Goal: Task Accomplishment & Management: Manage account settings

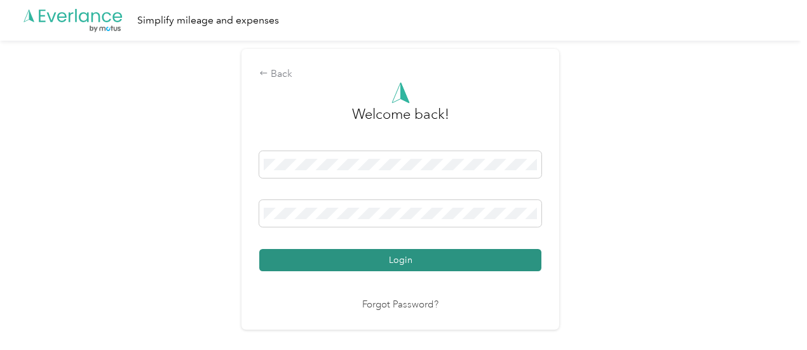
click at [391, 264] on button "Login" at bounding box center [400, 260] width 282 height 22
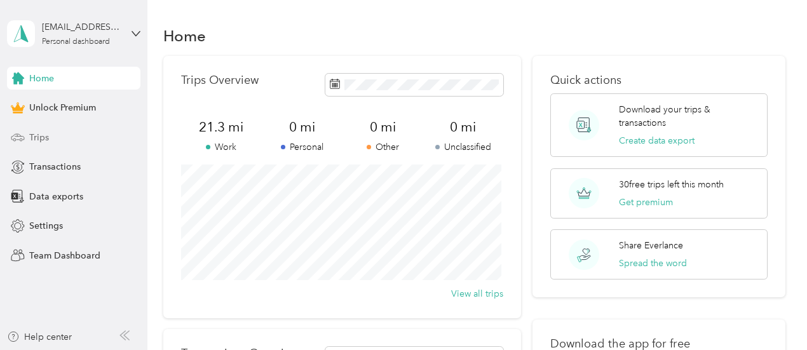
click at [46, 139] on span "Trips" at bounding box center [39, 137] width 20 height 13
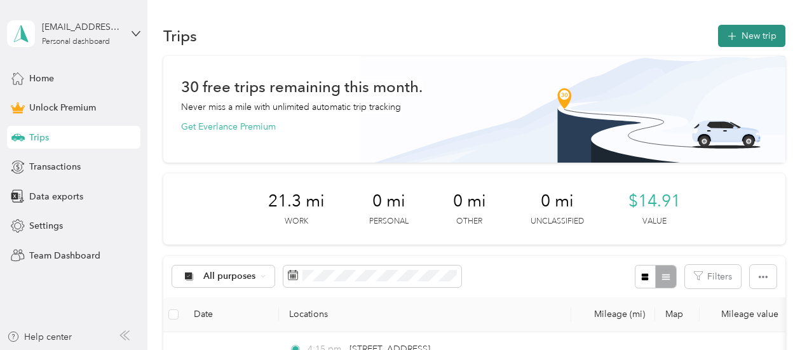
click at [748, 28] on button "New trip" at bounding box center [751, 36] width 67 height 22
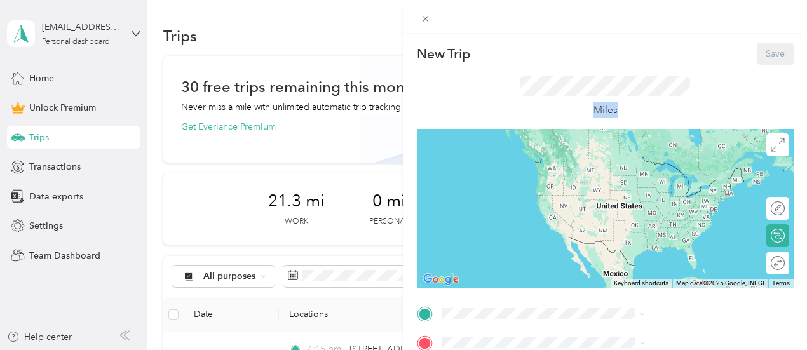
scroll to position [0, 7]
drag, startPoint x: 796, startPoint y: 102, endPoint x: 790, endPoint y: 160, distance: 58.1
click at [790, 160] on div "New Trip Save This trip cannot be edited because it is either under review, app…" at bounding box center [604, 209] width 403 height 350
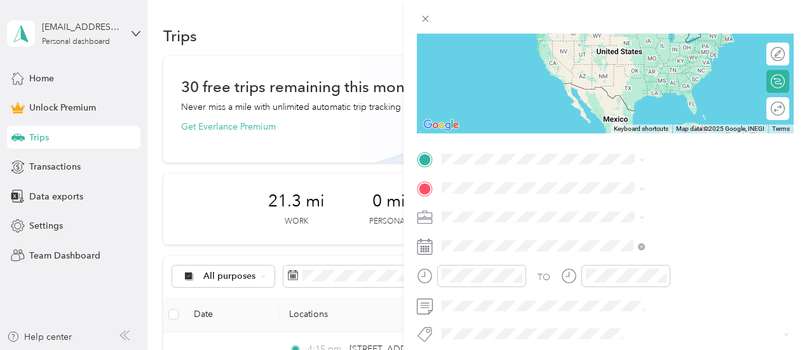
scroll to position [157, 7]
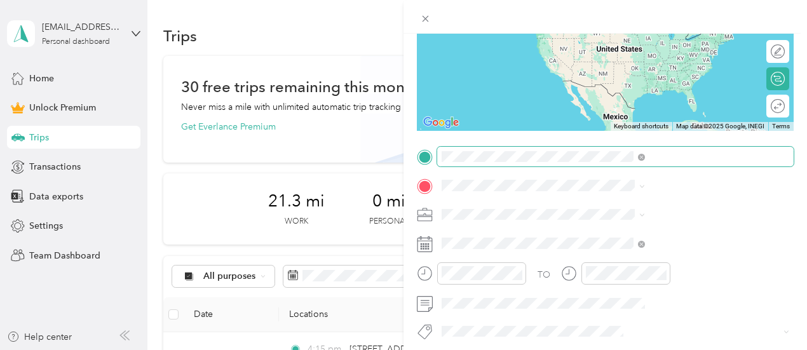
click at [679, 148] on span at bounding box center [615, 157] width 356 height 20
click at [670, 162] on span at bounding box center [615, 157] width 356 height 20
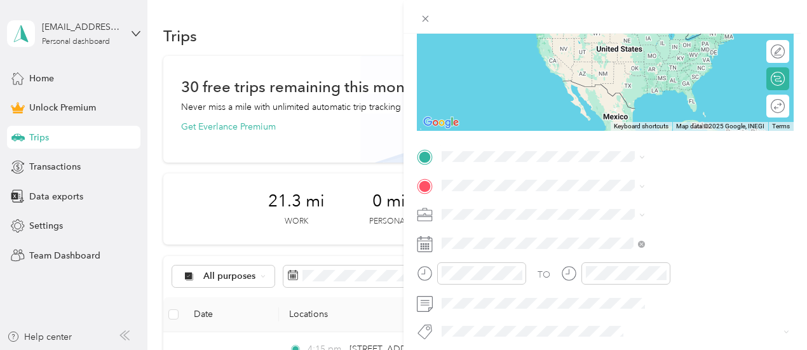
click at [639, 214] on span "[STREET_ADDRESS][PERSON_NAME][US_STATE]" at bounding box center [680, 203] width 175 height 22
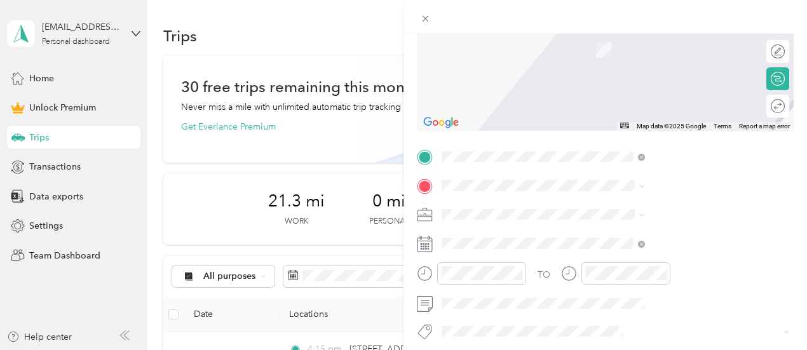
click at [681, 36] on span "[STREET_ADDRESS][US_STATE]" at bounding box center [656, 30] width 127 height 11
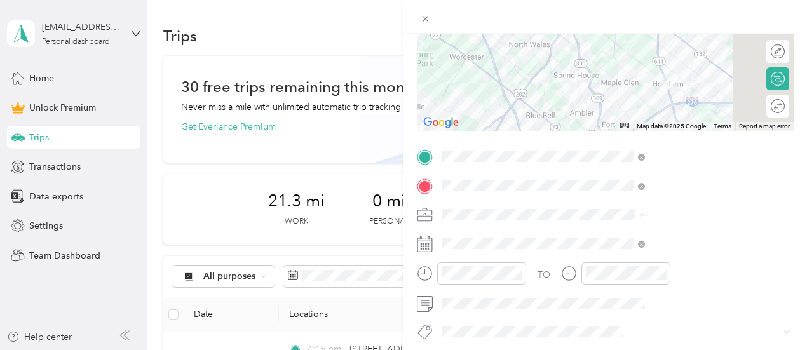
click at [609, 41] on li "Work" at bounding box center [670, 36] width 212 height 22
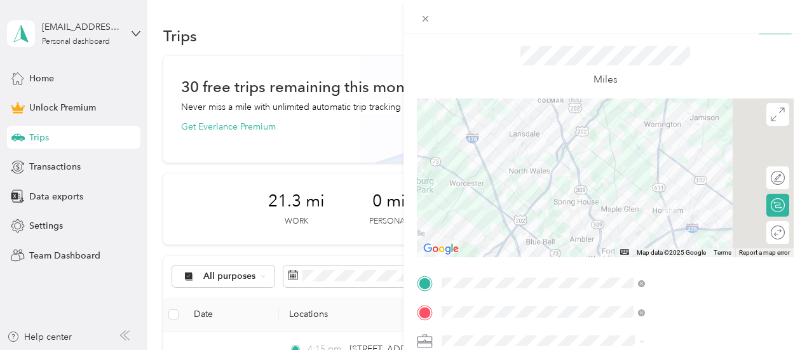
scroll to position [34, 7]
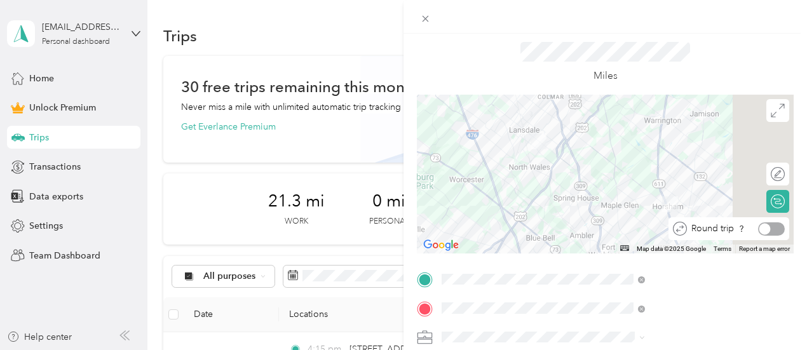
click at [759, 226] on div at bounding box center [771, 228] width 27 height 13
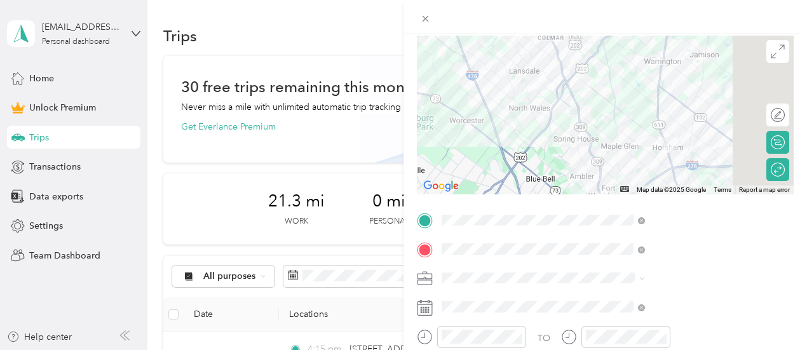
scroll to position [103, 7]
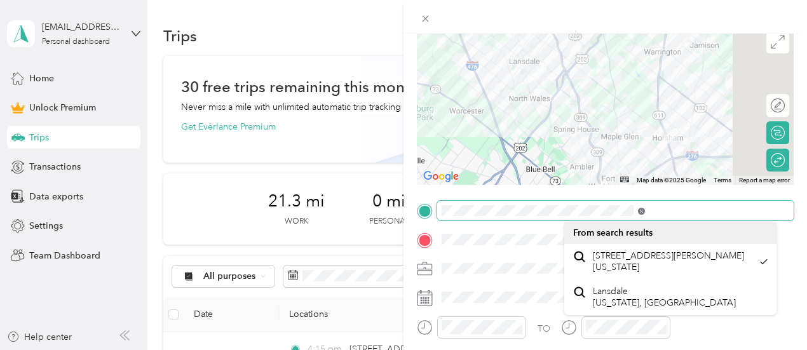
click at [645, 212] on icon at bounding box center [641, 211] width 7 height 7
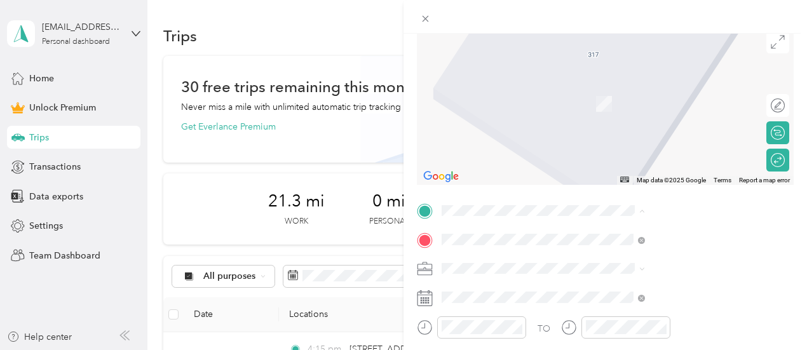
click at [660, 62] on span "[STREET_ADDRESS][US_STATE]" at bounding box center [656, 55] width 127 height 11
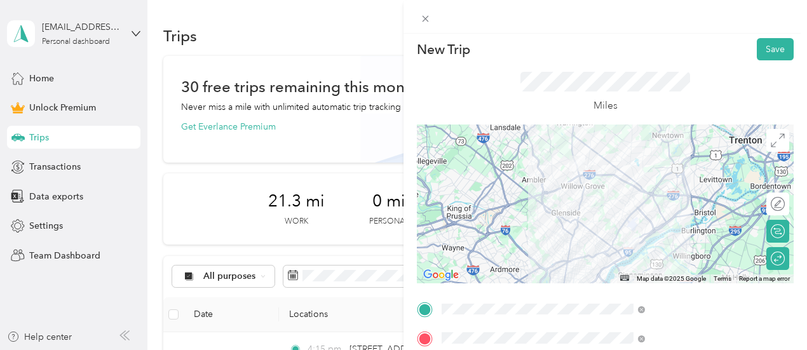
scroll to position [0, 7]
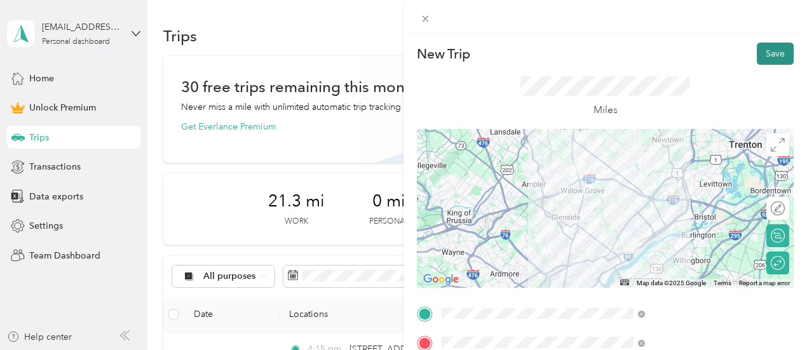
click at [763, 64] on button "Save" at bounding box center [775, 54] width 37 height 22
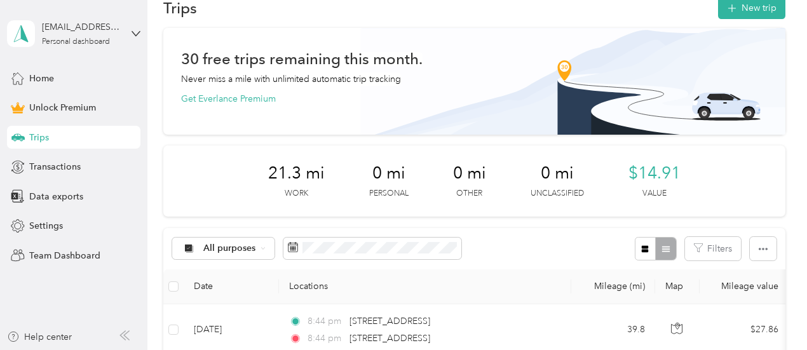
scroll to position [0, 0]
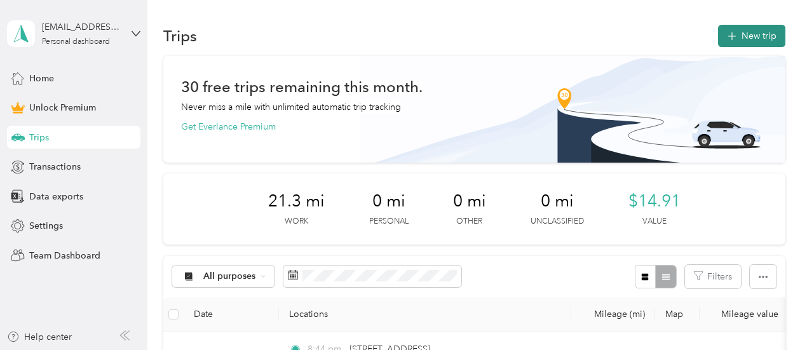
click at [765, 39] on button "New trip" at bounding box center [751, 36] width 67 height 22
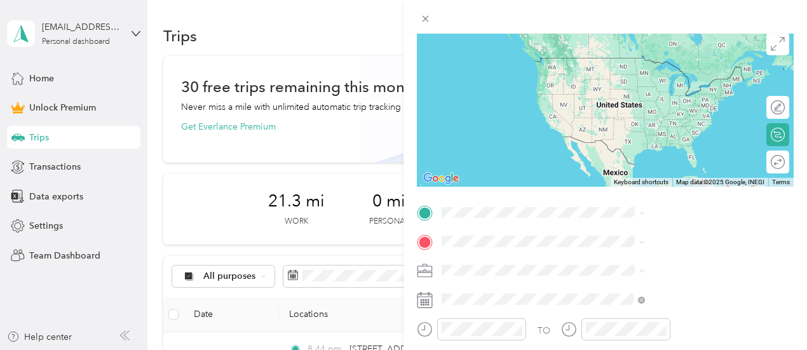
scroll to position [118, 0]
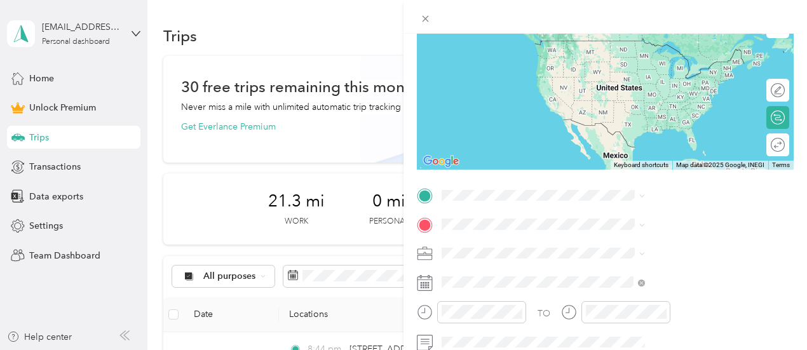
click at [775, 152] on div "Round trip" at bounding box center [777, 144] width 23 height 23
click at [761, 147] on div "Round trip" at bounding box center [736, 145] width 98 height 13
click at [761, 143] on div "Round trip" at bounding box center [736, 145] width 98 height 13
click at [760, 147] on div "Round trip" at bounding box center [736, 145] width 98 height 13
click at [693, 57] on span "[STREET_ADDRESS][PERSON_NAME][US_STATE]" at bounding box center [687, 46] width 175 height 22
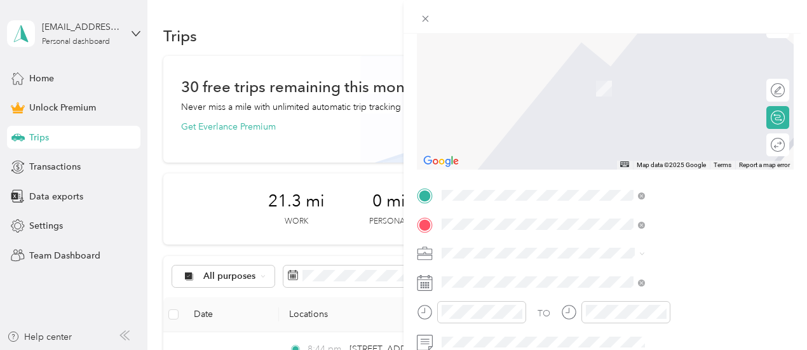
click at [712, 73] on span "[STREET_ADDRESS][US_STATE]" at bounding box center [663, 69] width 127 height 11
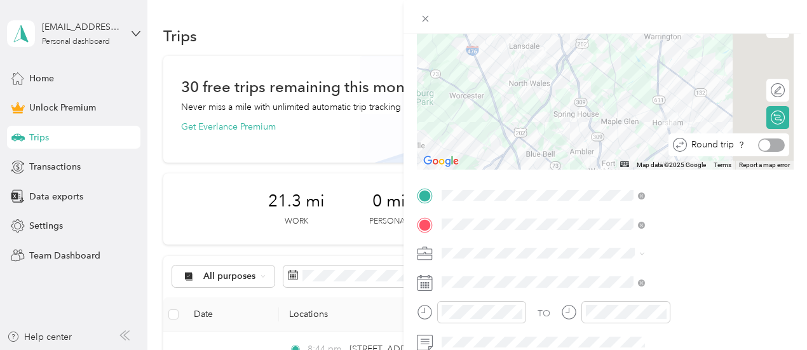
click at [769, 144] on div at bounding box center [771, 145] width 27 height 13
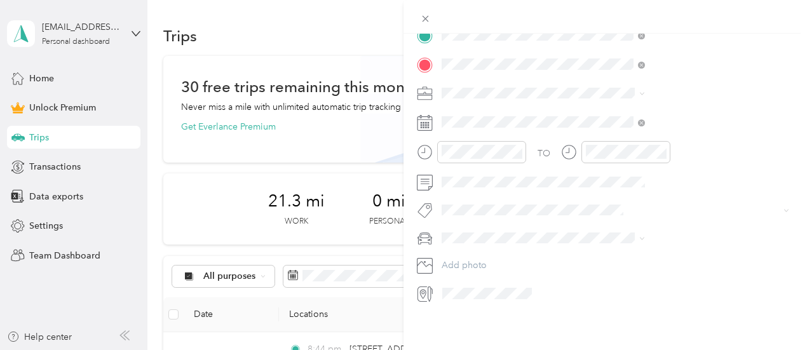
scroll to position [0, 0]
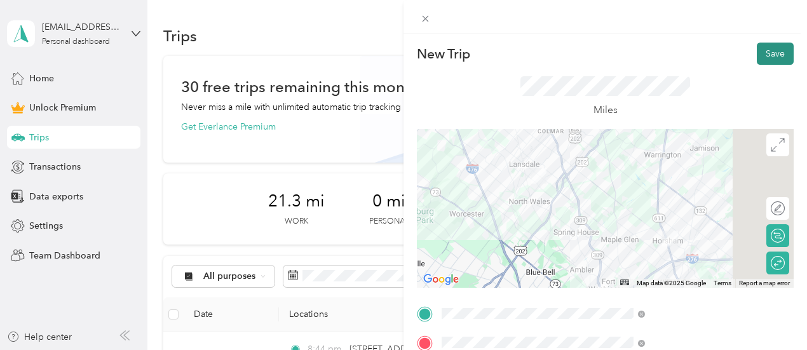
click at [773, 54] on button "Save" at bounding box center [775, 54] width 37 height 22
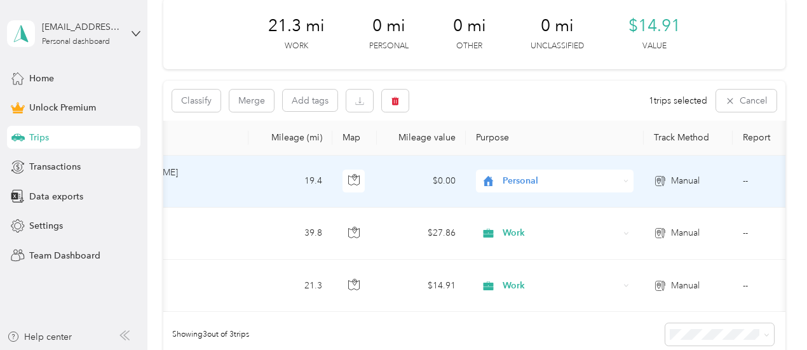
scroll to position [0, 355]
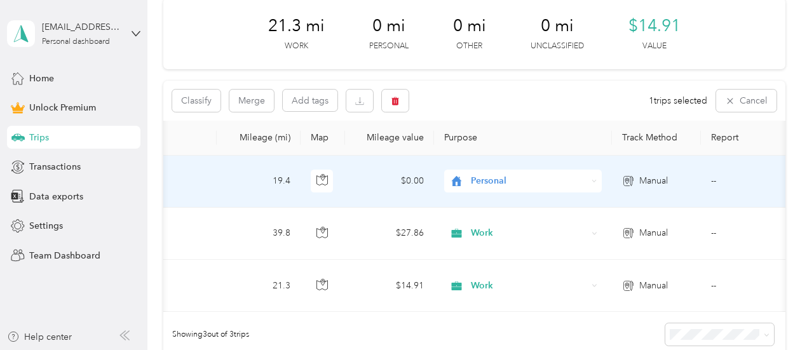
click at [492, 177] on span "Personal" at bounding box center [529, 181] width 116 height 14
click at [501, 8] on li "Work" at bounding box center [523, 1] width 158 height 22
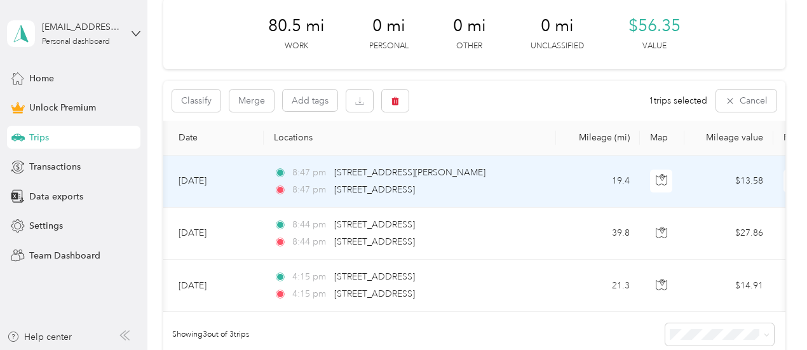
scroll to position [0, 0]
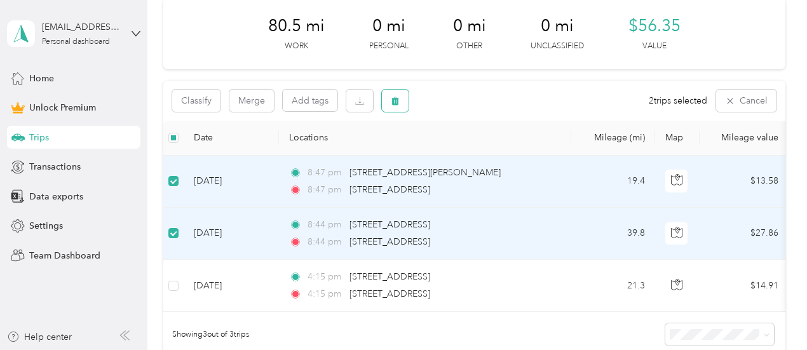
click at [402, 102] on button "button" at bounding box center [395, 101] width 27 height 22
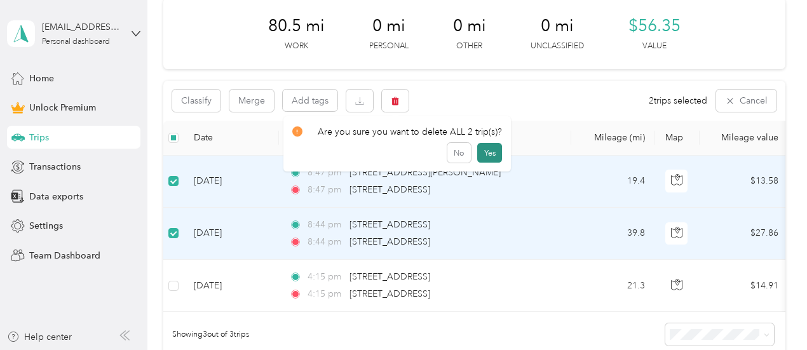
click at [485, 153] on button "Yes" at bounding box center [489, 153] width 25 height 20
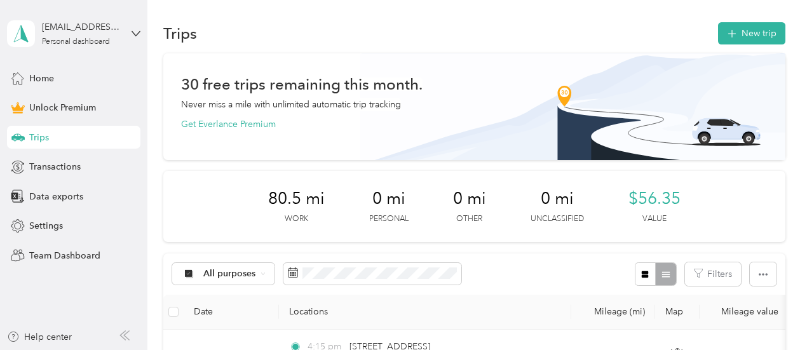
scroll to position [1, 0]
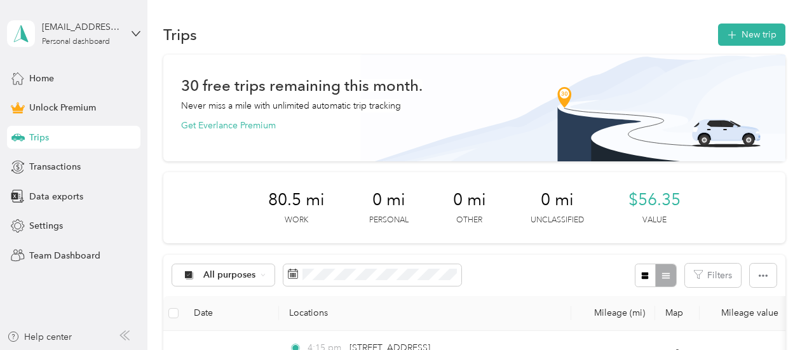
click at [681, 204] on span "$56.35" at bounding box center [654, 200] width 52 height 20
click at [519, 214] on div "80.5 mi Work 0 mi Personal 0 mi Other 0 mi Unclassified $56.35 Value" at bounding box center [474, 207] width 622 height 71
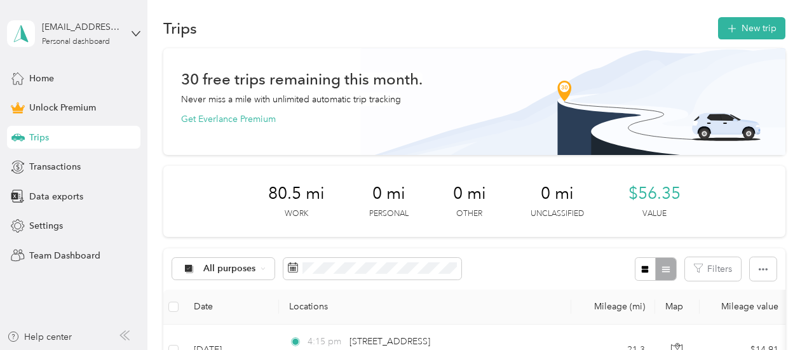
scroll to position [0, 0]
